Goal: Check status: Check status

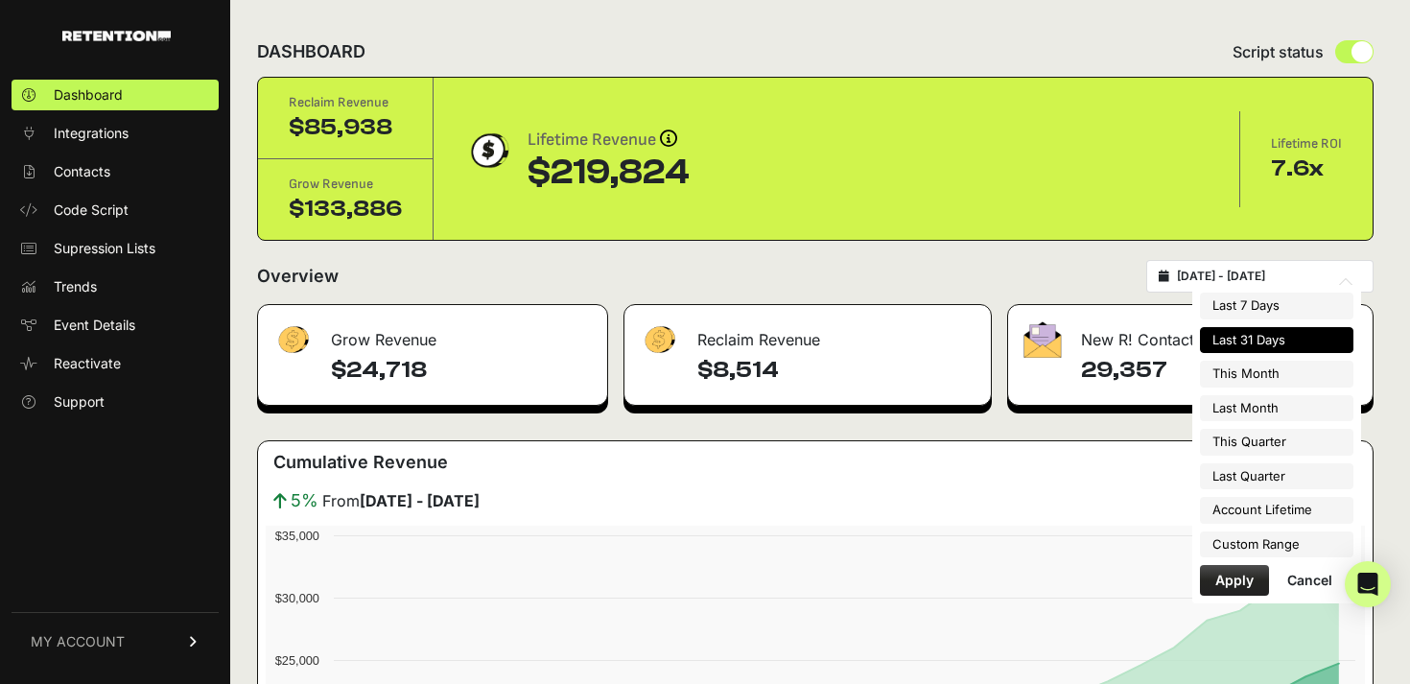
click at [1265, 278] on input "2025-07-29 - 2025-08-28" at bounding box center [1269, 276] width 184 height 15
click at [1273, 499] on li "Account Lifetime" at bounding box center [1277, 510] width 154 height 27
type input "[DATE] - [DATE]"
